Goal: Task Accomplishment & Management: Manage account settings

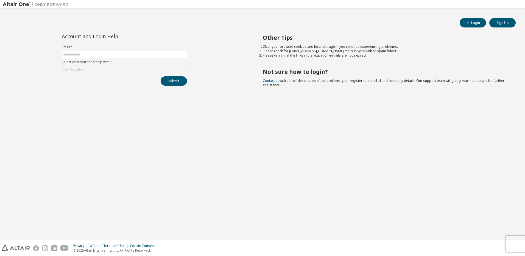
click at [166, 58] on span at bounding box center [124, 54] width 125 height 7
click at [165, 54] on input "text" at bounding box center [124, 54] width 123 height 4
type input "**********"
click at [122, 71] on div "Click to select" at bounding box center [124, 69] width 125 height 7
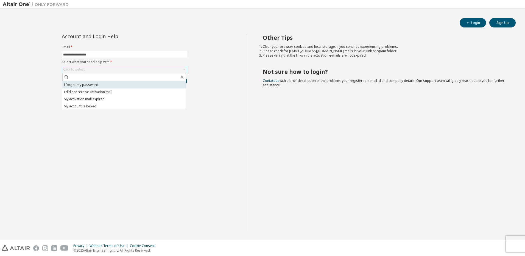
click at [106, 83] on li "I forgot my password" at bounding box center [124, 84] width 124 height 7
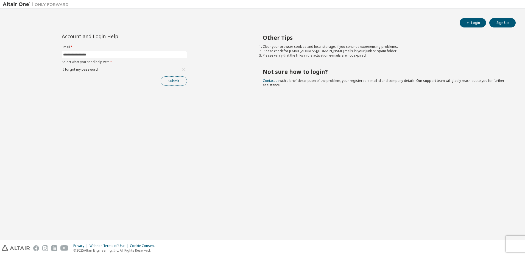
click at [171, 84] on button "Submit" at bounding box center [174, 80] width 26 height 9
click at [171, 81] on button "Submit" at bounding box center [174, 80] width 26 height 9
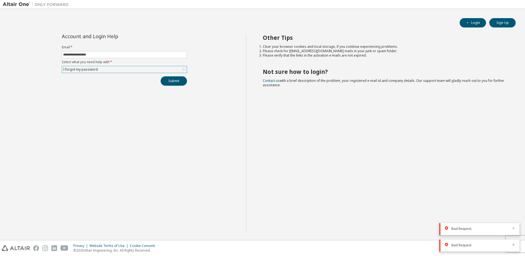
click at [515, 228] on icon "button" at bounding box center [513, 228] width 3 height 3
click at [513, 247] on button "button" at bounding box center [513, 245] width 3 height 5
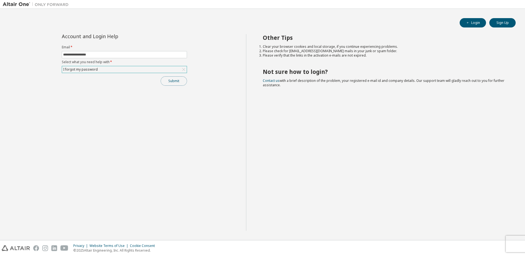
click at [170, 79] on button "Submit" at bounding box center [174, 80] width 26 height 9
click at [514, 243] on div "Bad Request" at bounding box center [480, 246] width 80 height 12
click at [184, 68] on icon at bounding box center [183, 69] width 5 height 5
